Goal: Transaction & Acquisition: Download file/media

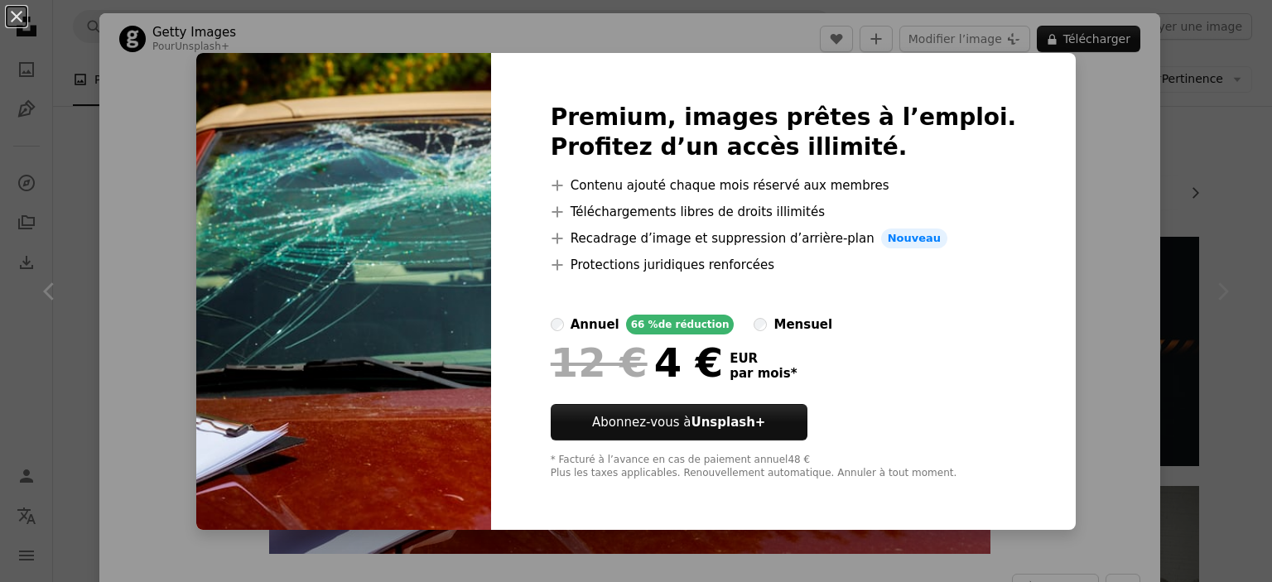
click at [1075, 70] on div "An X shape Premium, images prêtes à l’emploi. Profitez d’un accès illimité. A p…" at bounding box center [636, 291] width 1272 height 582
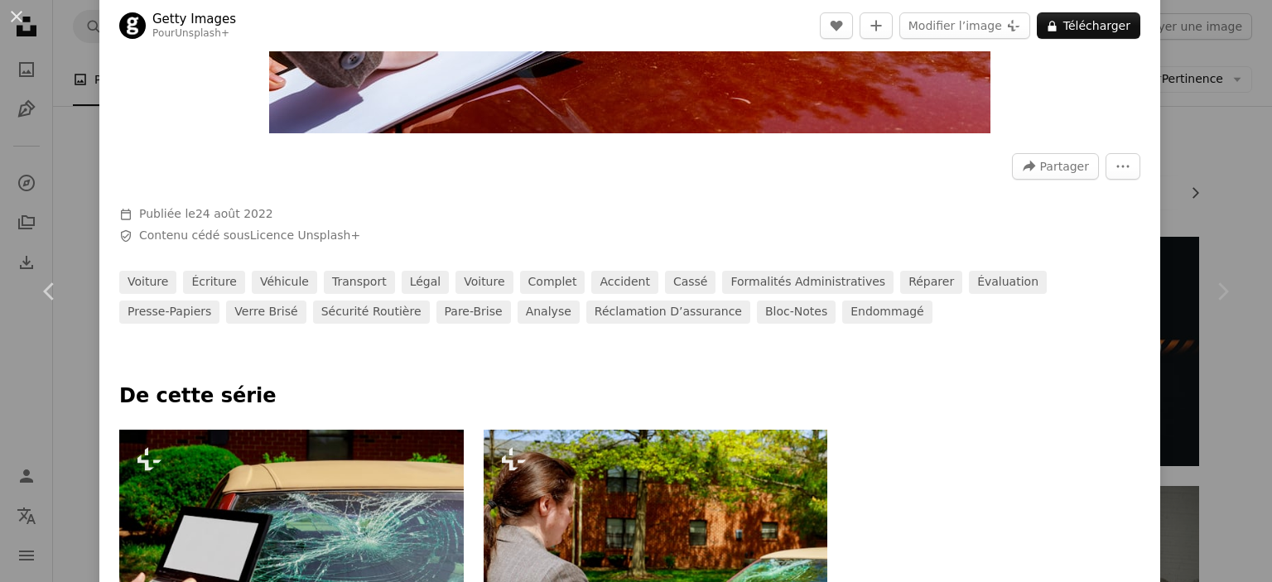
scroll to position [580, 0]
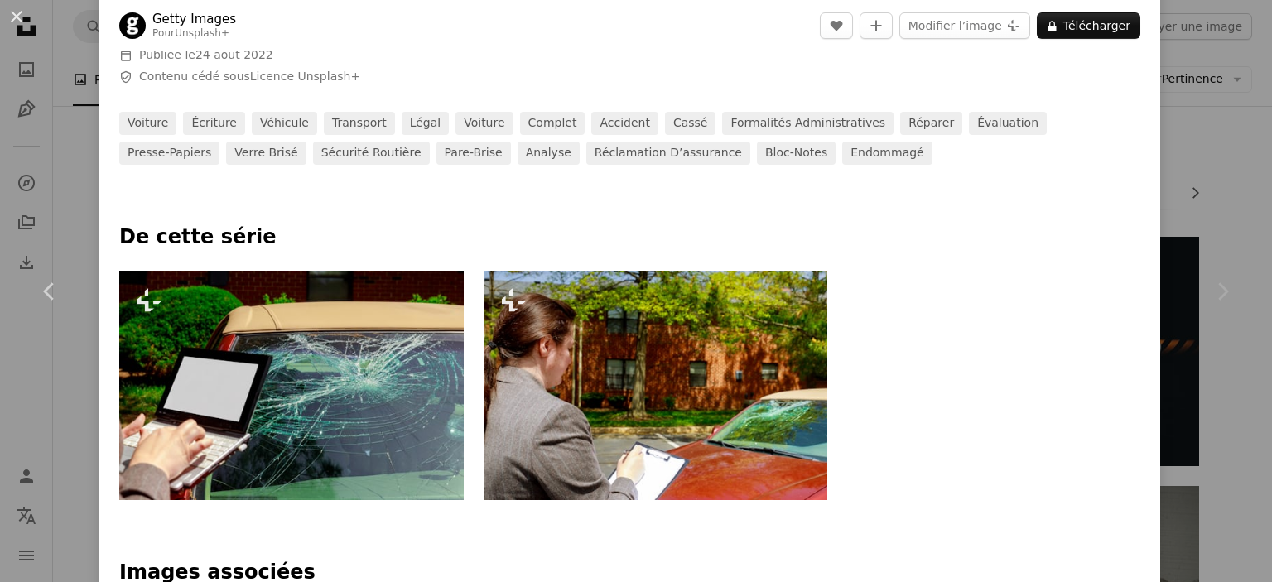
click at [683, 358] on img at bounding box center [656, 385] width 345 height 229
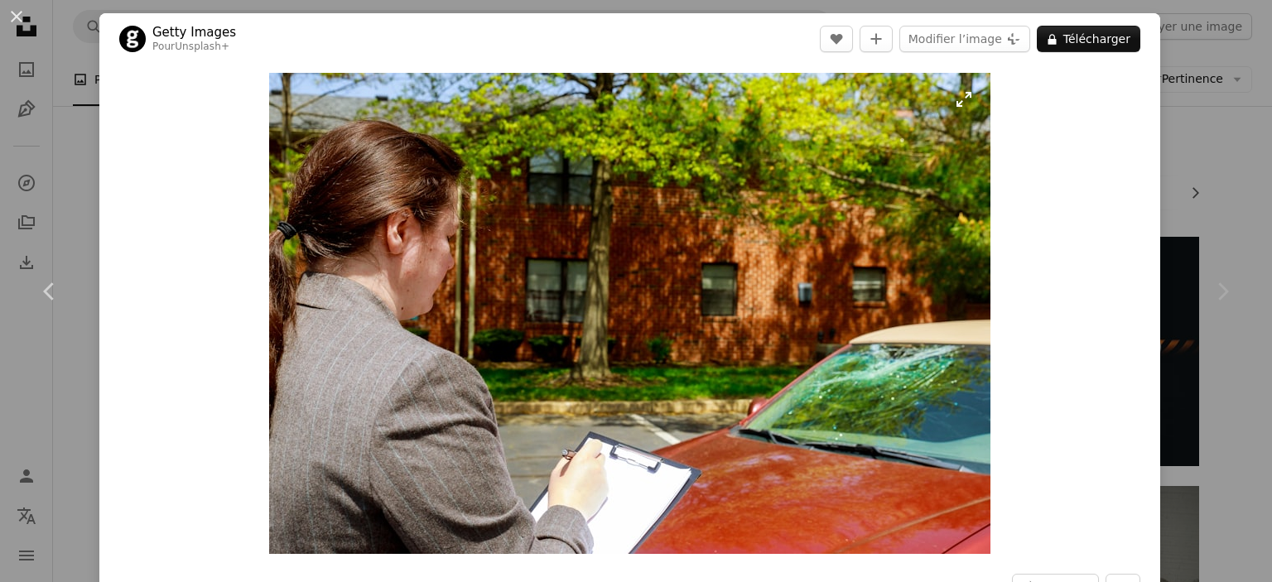
click at [960, 101] on img "Zoom sur cette image" at bounding box center [629, 313] width 721 height 481
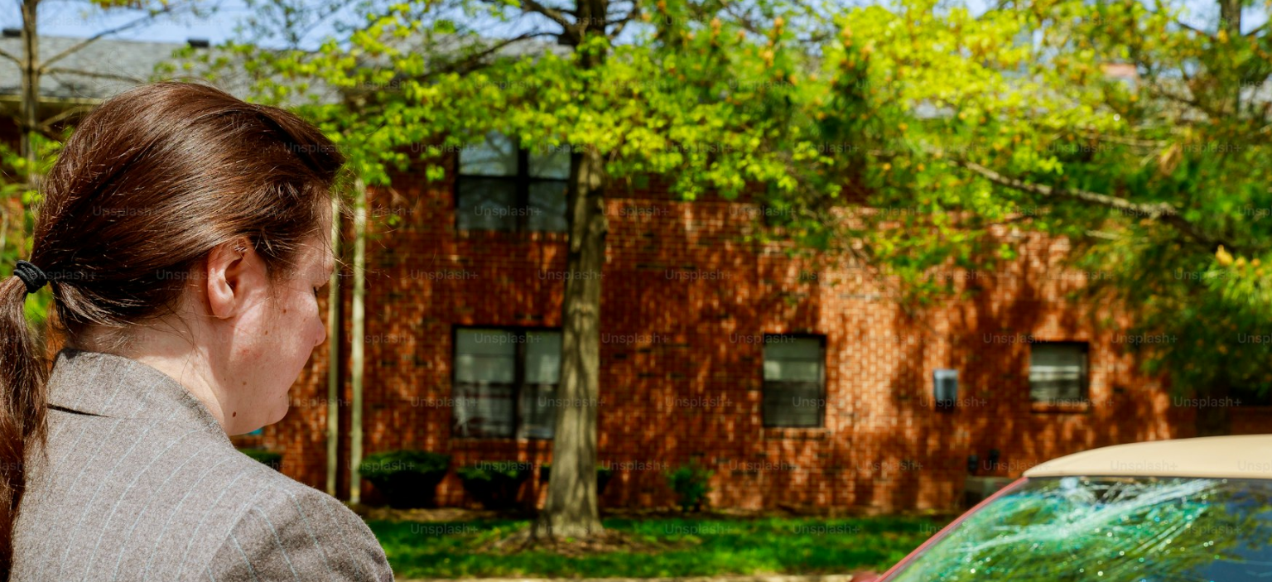
scroll to position [125, 0]
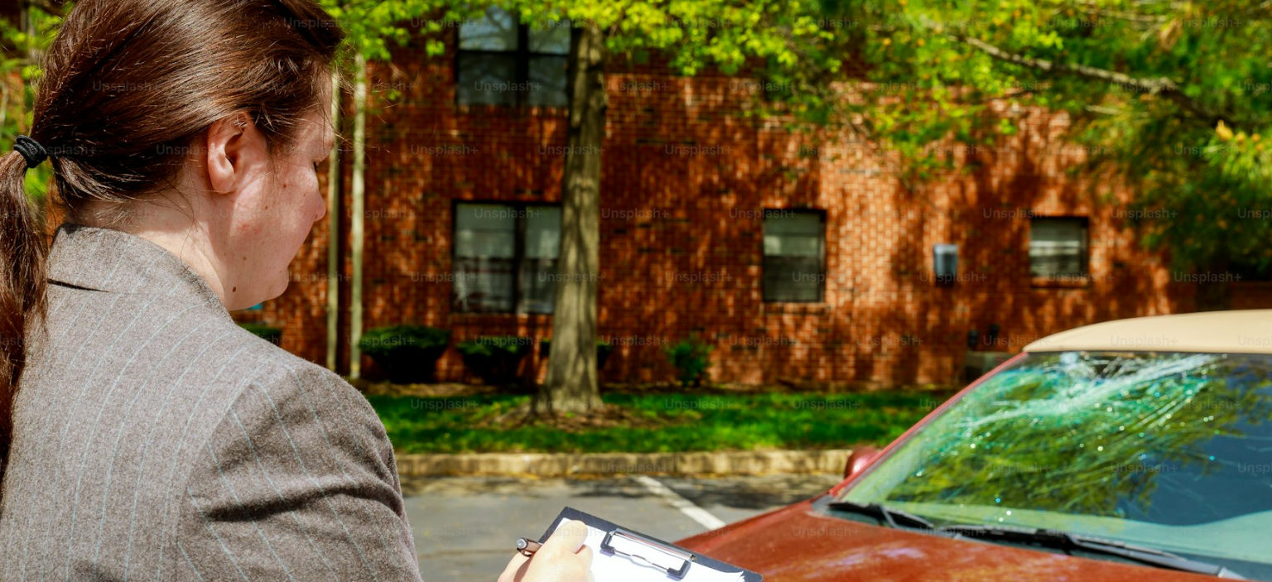
drag, startPoint x: 1215, startPoint y: 26, endPoint x: 1155, endPoint y: 74, distance: 77.2
click at [1215, 26] on img "Zoom arrière sur cette image" at bounding box center [636, 298] width 1274 height 849
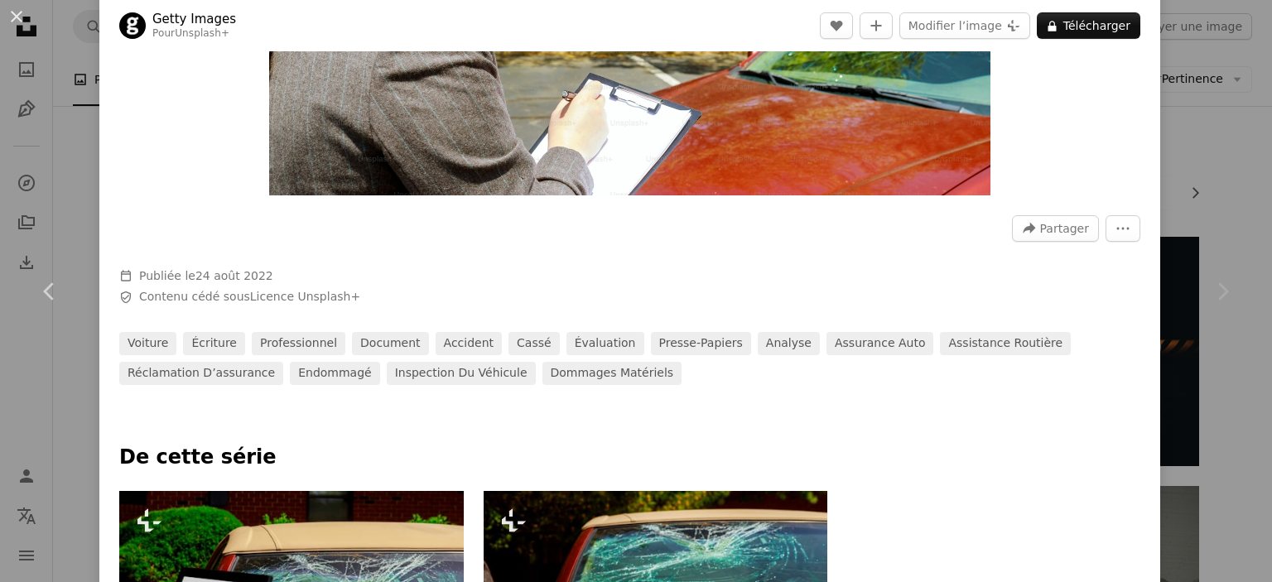
scroll to position [331, 0]
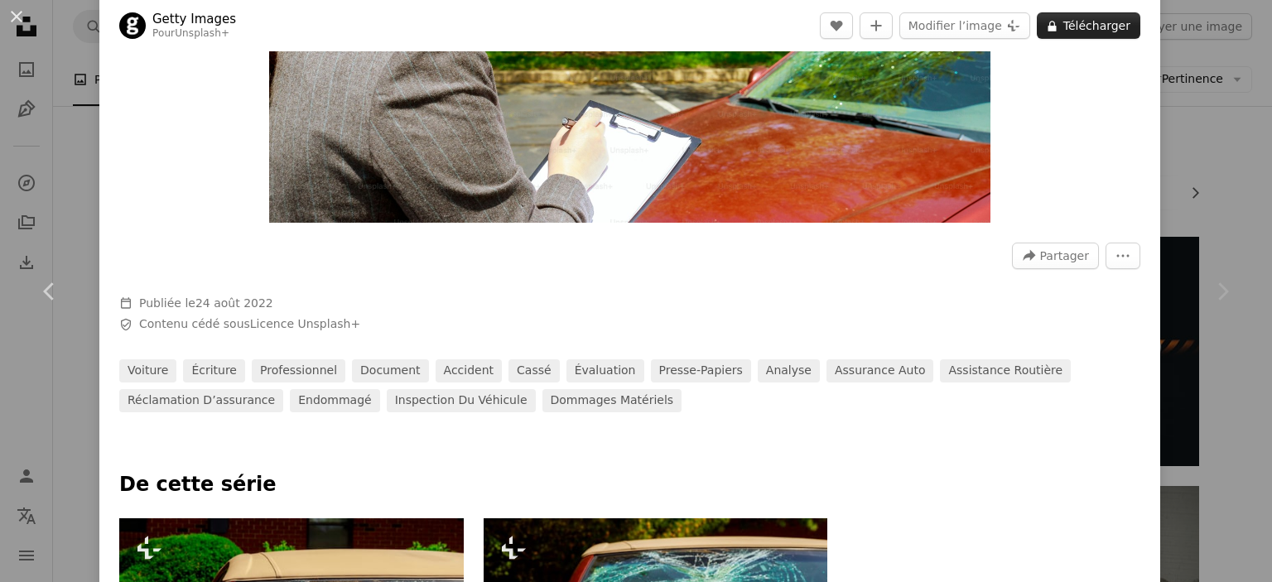
click at [1097, 30] on button "A lock Télécharger" at bounding box center [1089, 25] width 104 height 27
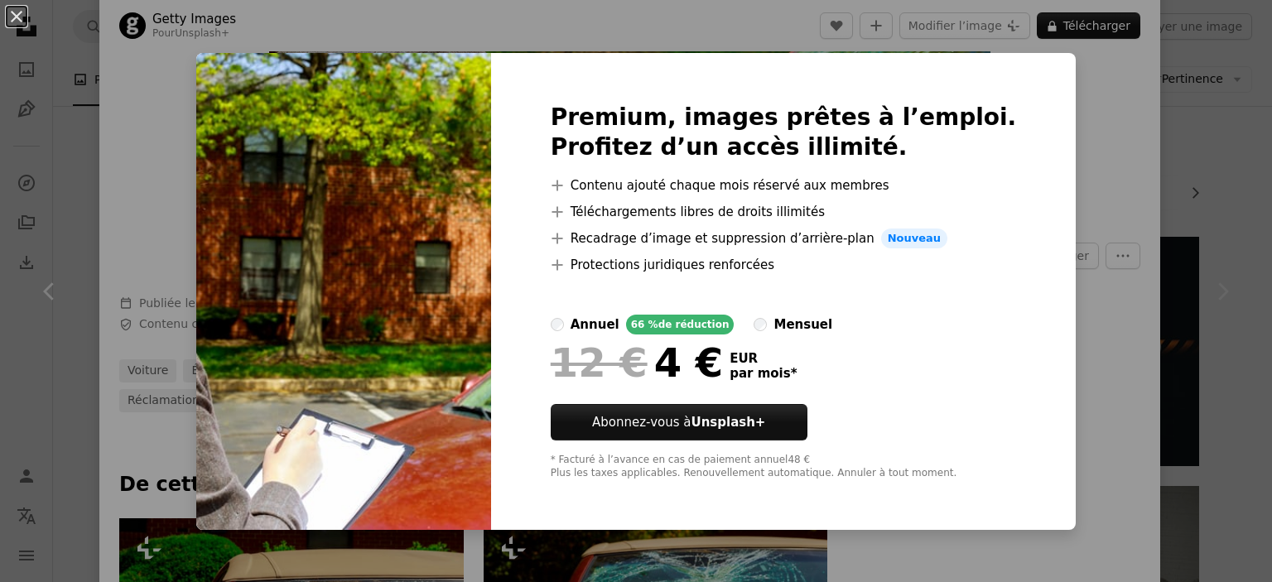
click at [1041, 105] on div "An X shape Premium, images prêtes à l’emploi. Profitez d’un accès illimité. A p…" at bounding box center [636, 291] width 1272 height 582
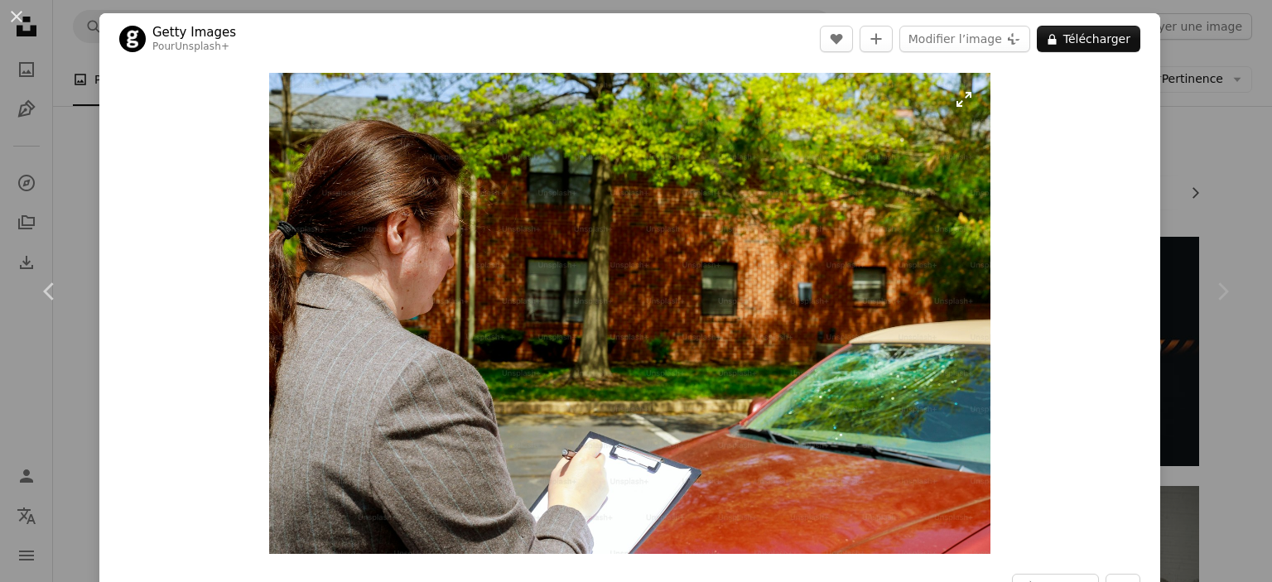
click at [373, 197] on img "Zoom sur cette image" at bounding box center [629, 313] width 721 height 481
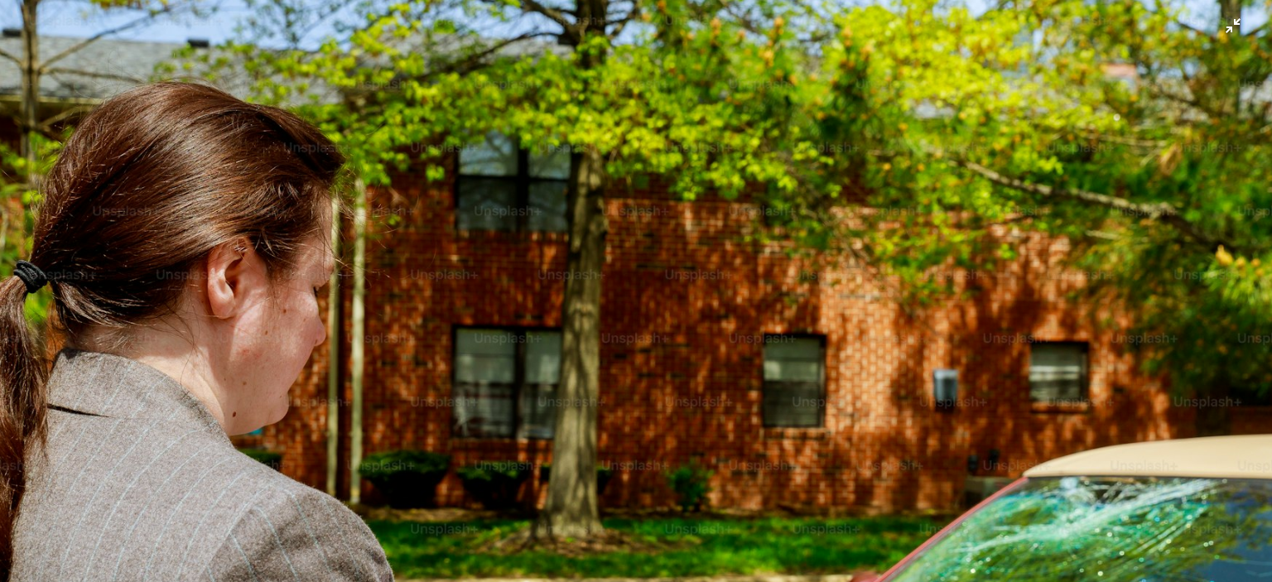
scroll to position [125, 0]
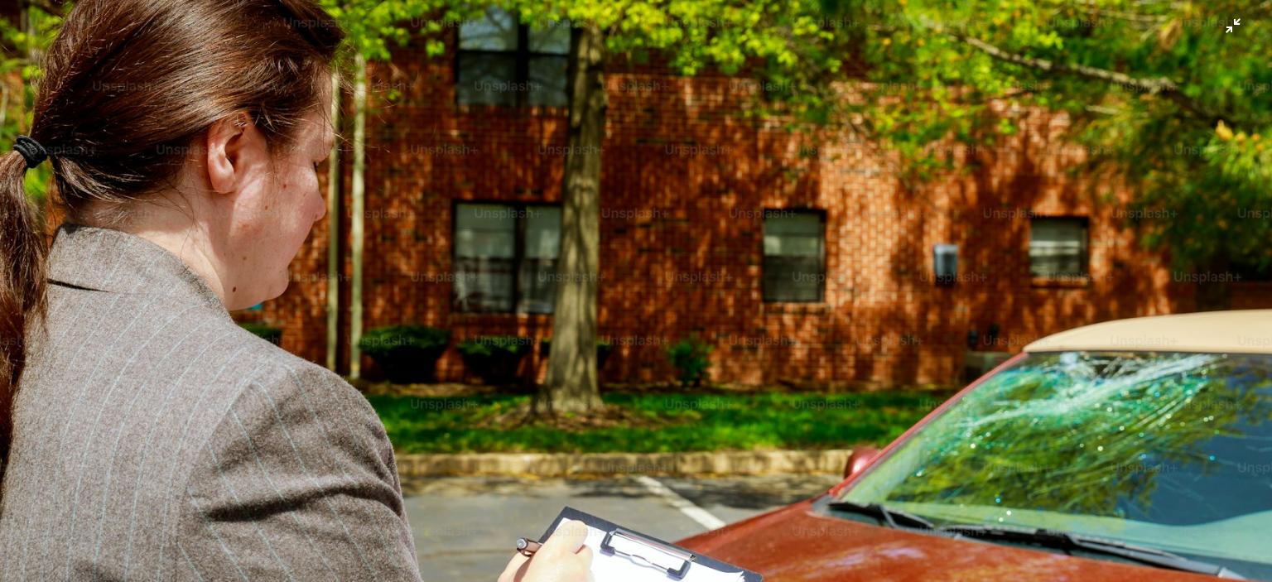
click at [368, 173] on img "Zoom arrière sur cette image" at bounding box center [636, 298] width 1274 height 849
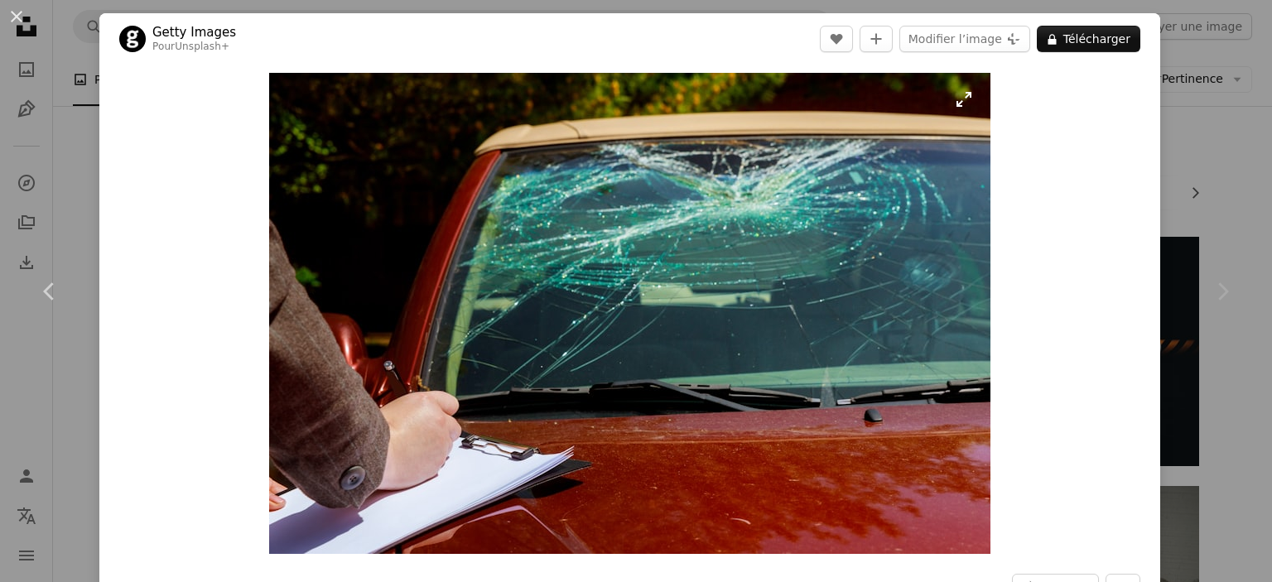
click at [639, 451] on img "Zoom sur cette image" at bounding box center [629, 313] width 721 height 481
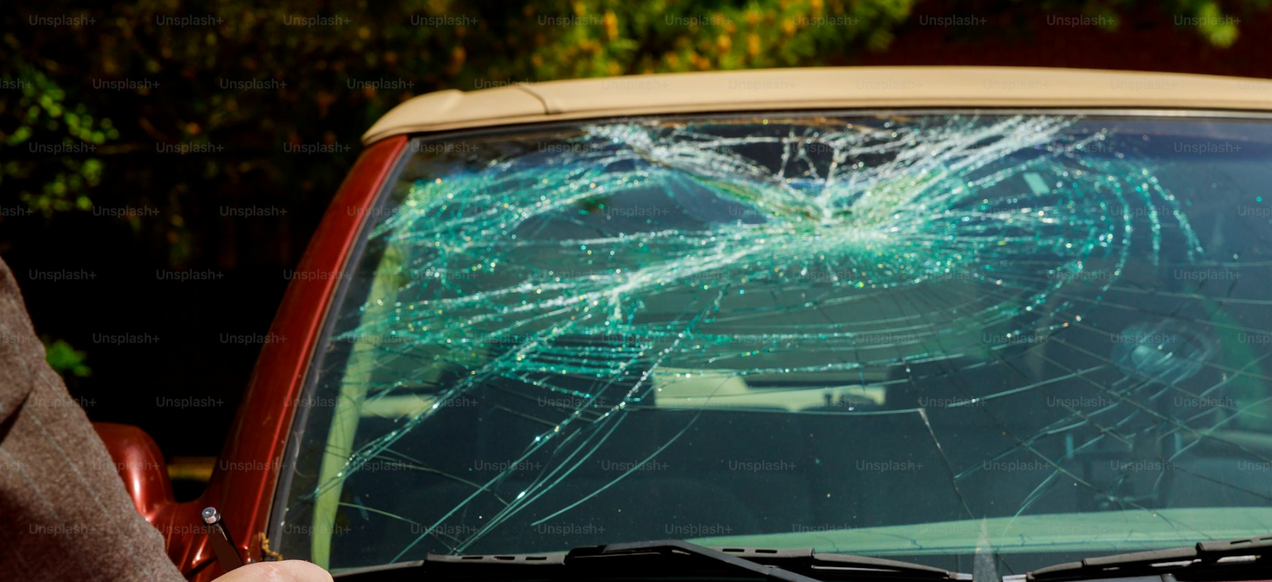
scroll to position [125, 0]
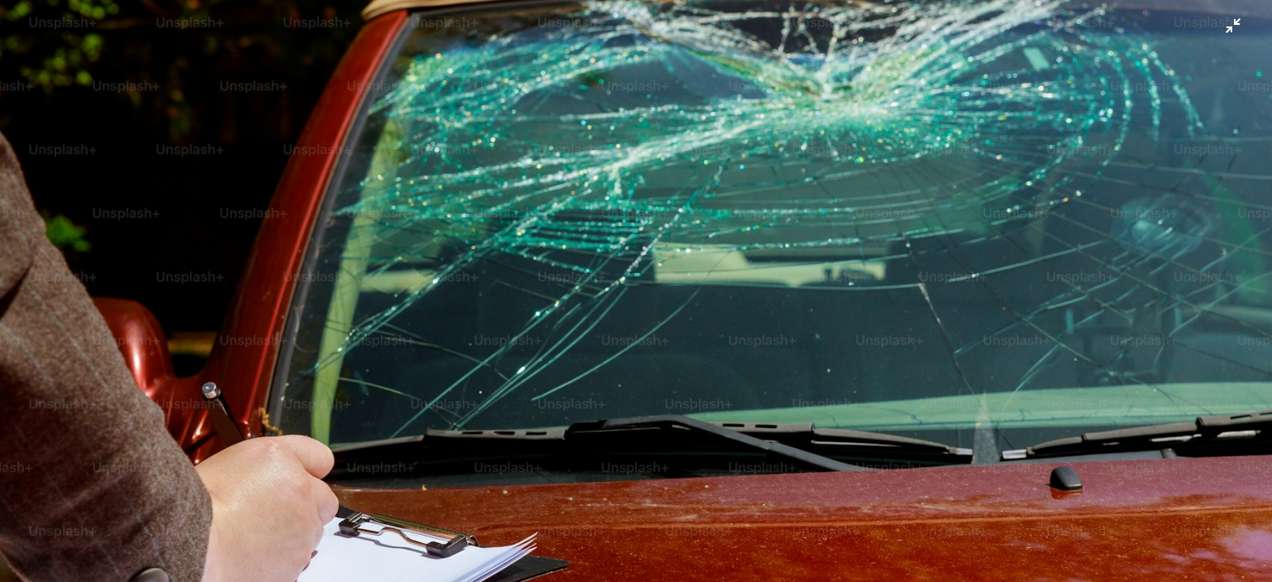
click at [630, 250] on img "Zoom arrière sur cette image" at bounding box center [636, 298] width 1274 height 849
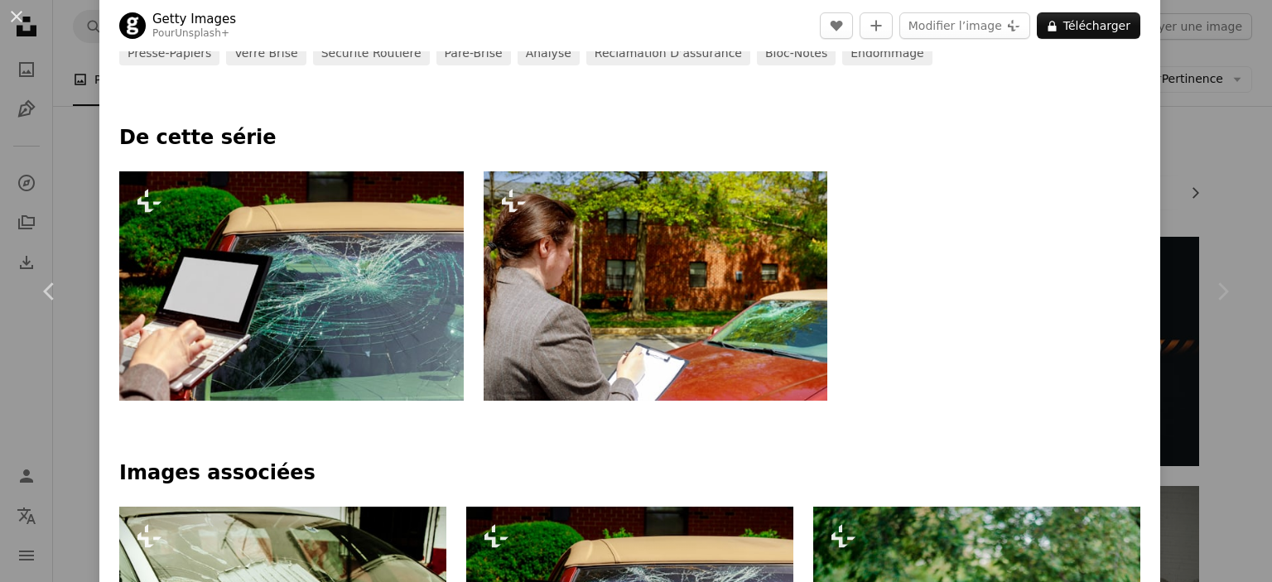
scroll to position [685, 0]
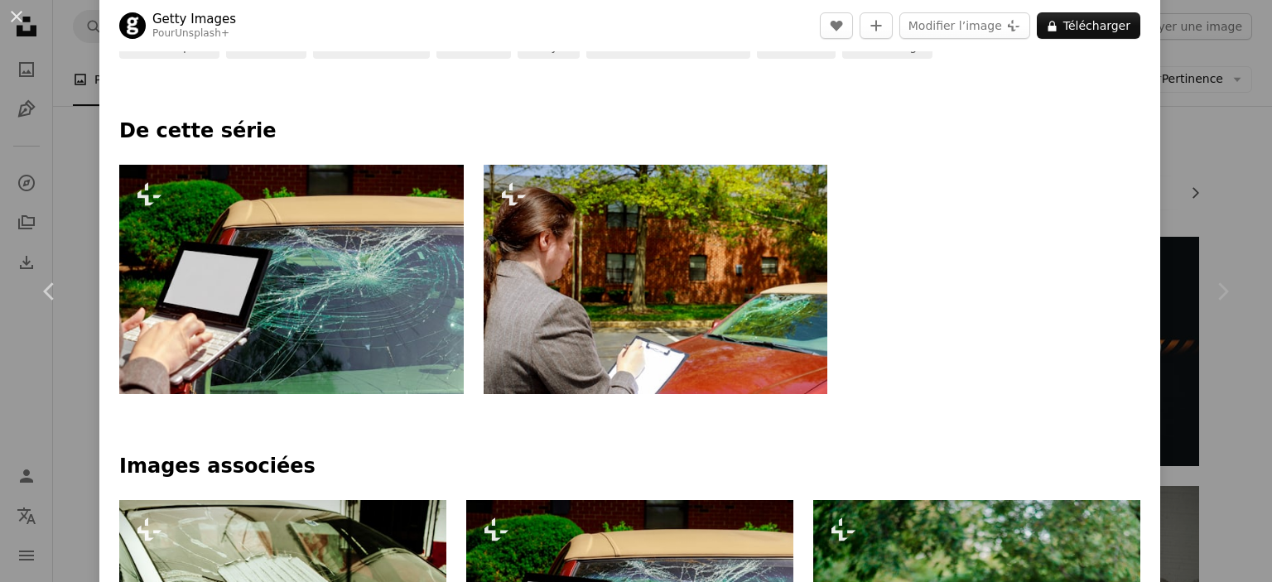
drag, startPoint x: 926, startPoint y: 248, endPoint x: 686, endPoint y: 254, distance: 240.3
click at [686, 254] on img at bounding box center [656, 279] width 345 height 229
